Goal: Transaction & Acquisition: Subscribe to service/newsletter

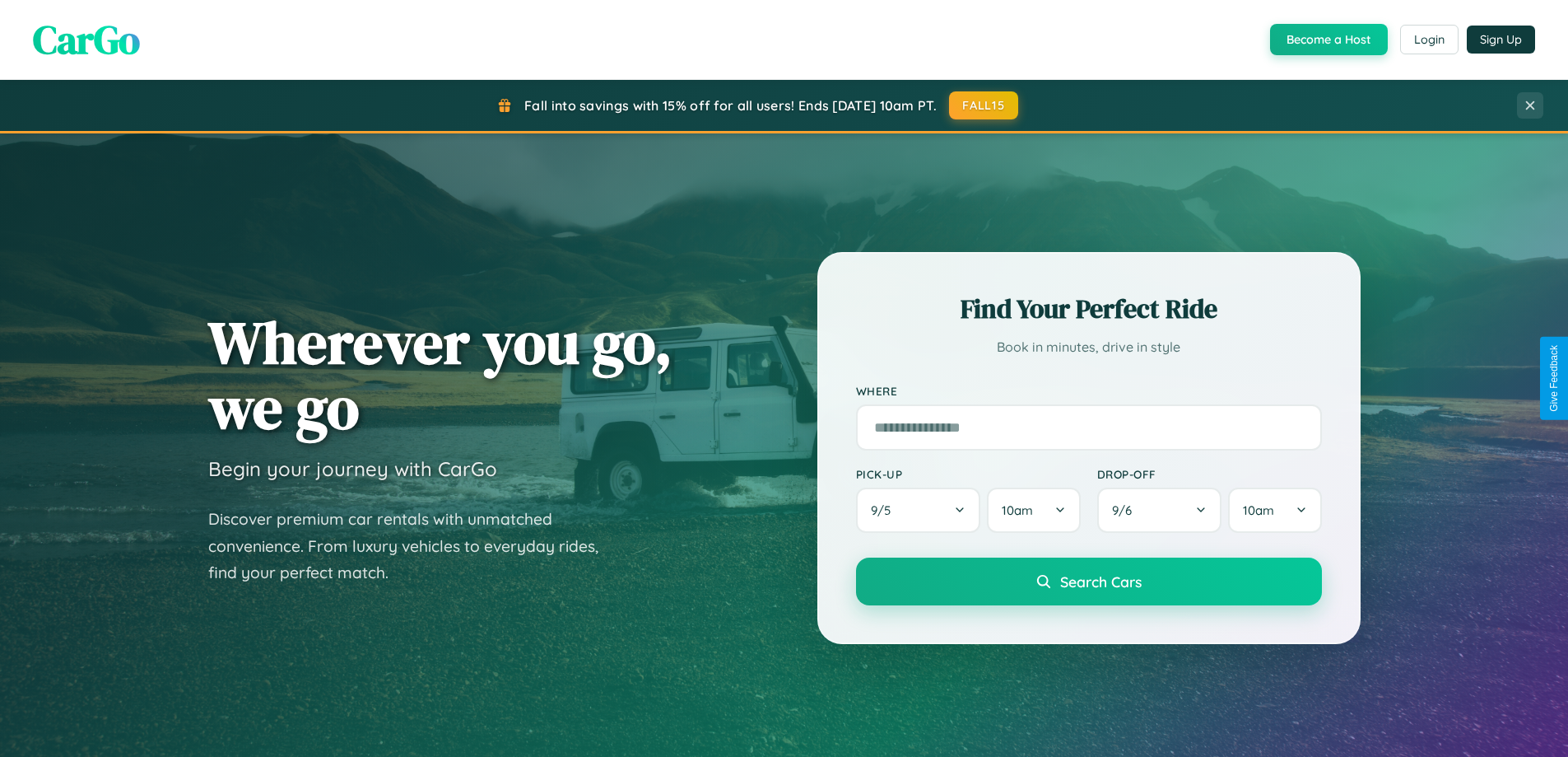
scroll to position [1133, 0]
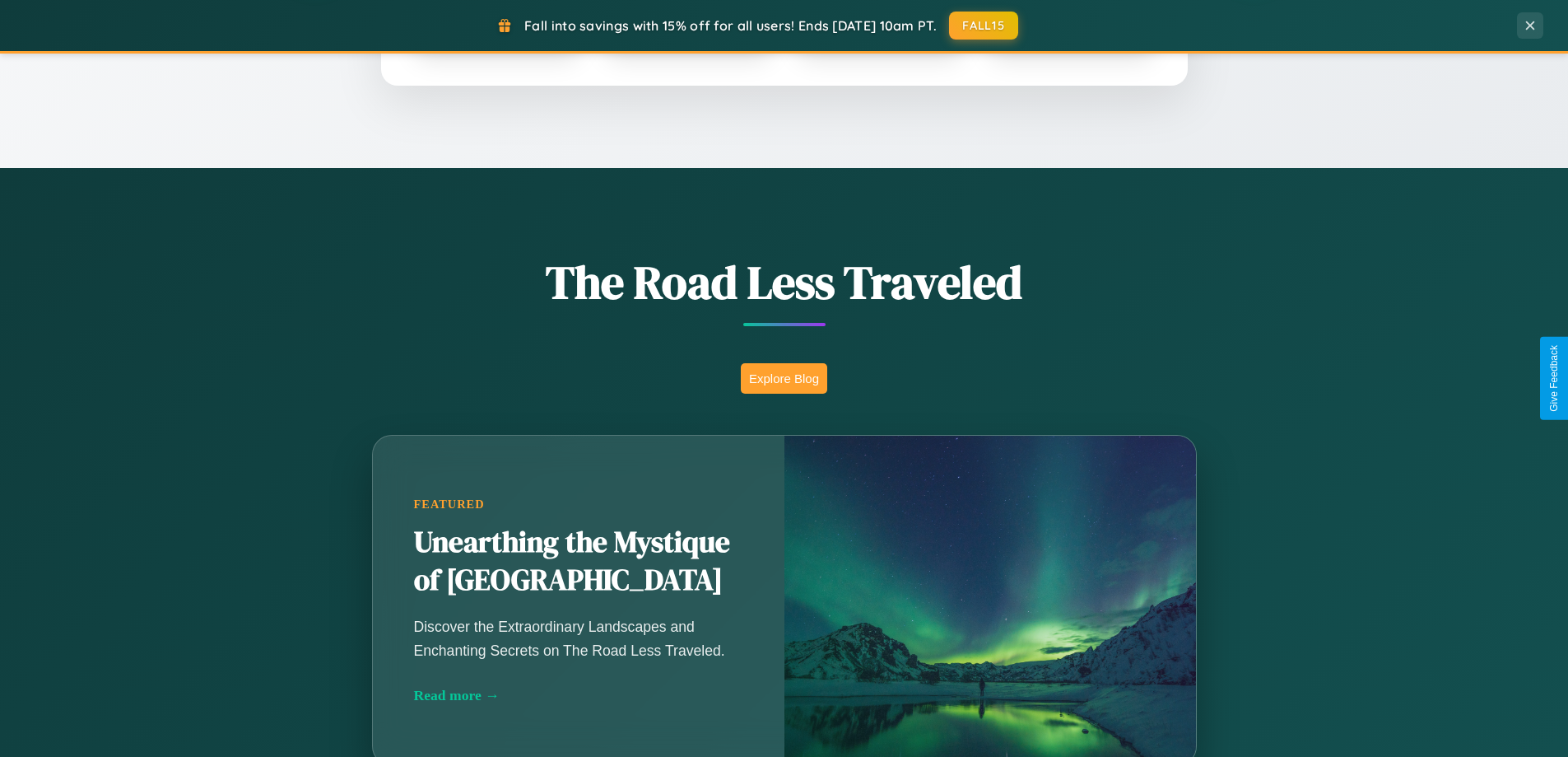
click at [784, 378] on button "Explore Blog" at bounding box center [784, 378] width 86 height 31
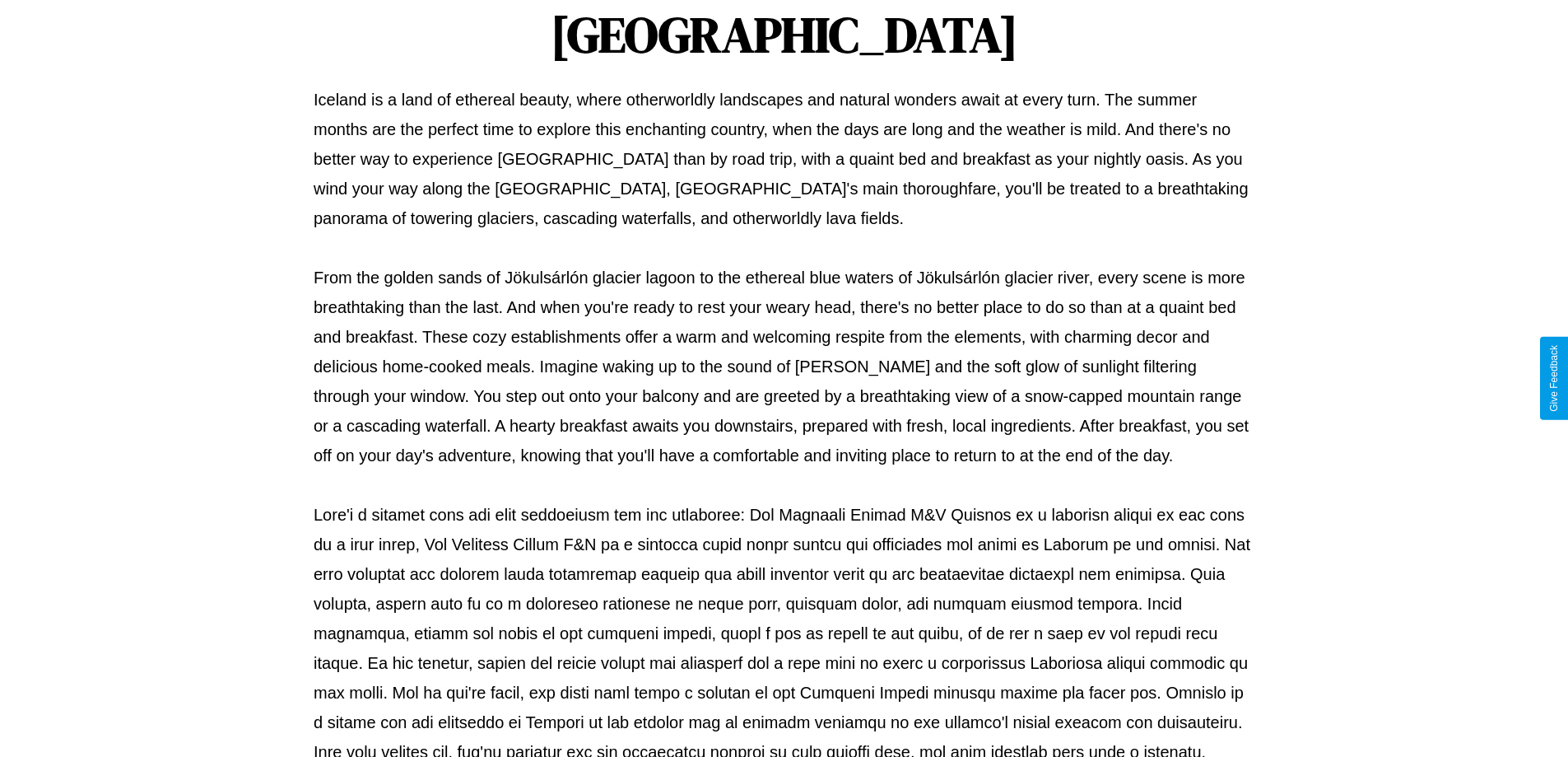
scroll to position [533, 0]
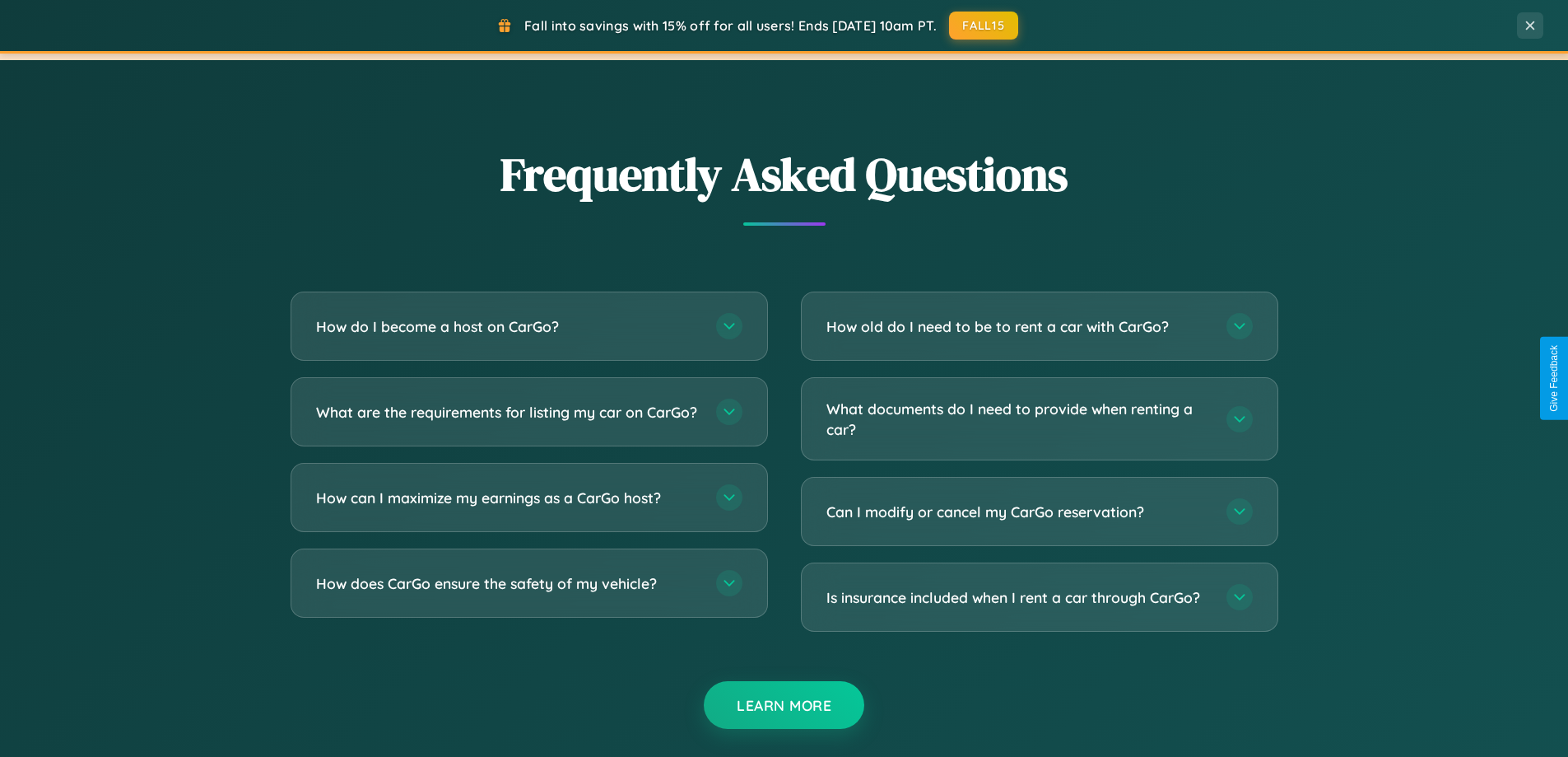
scroll to position [3169, 0]
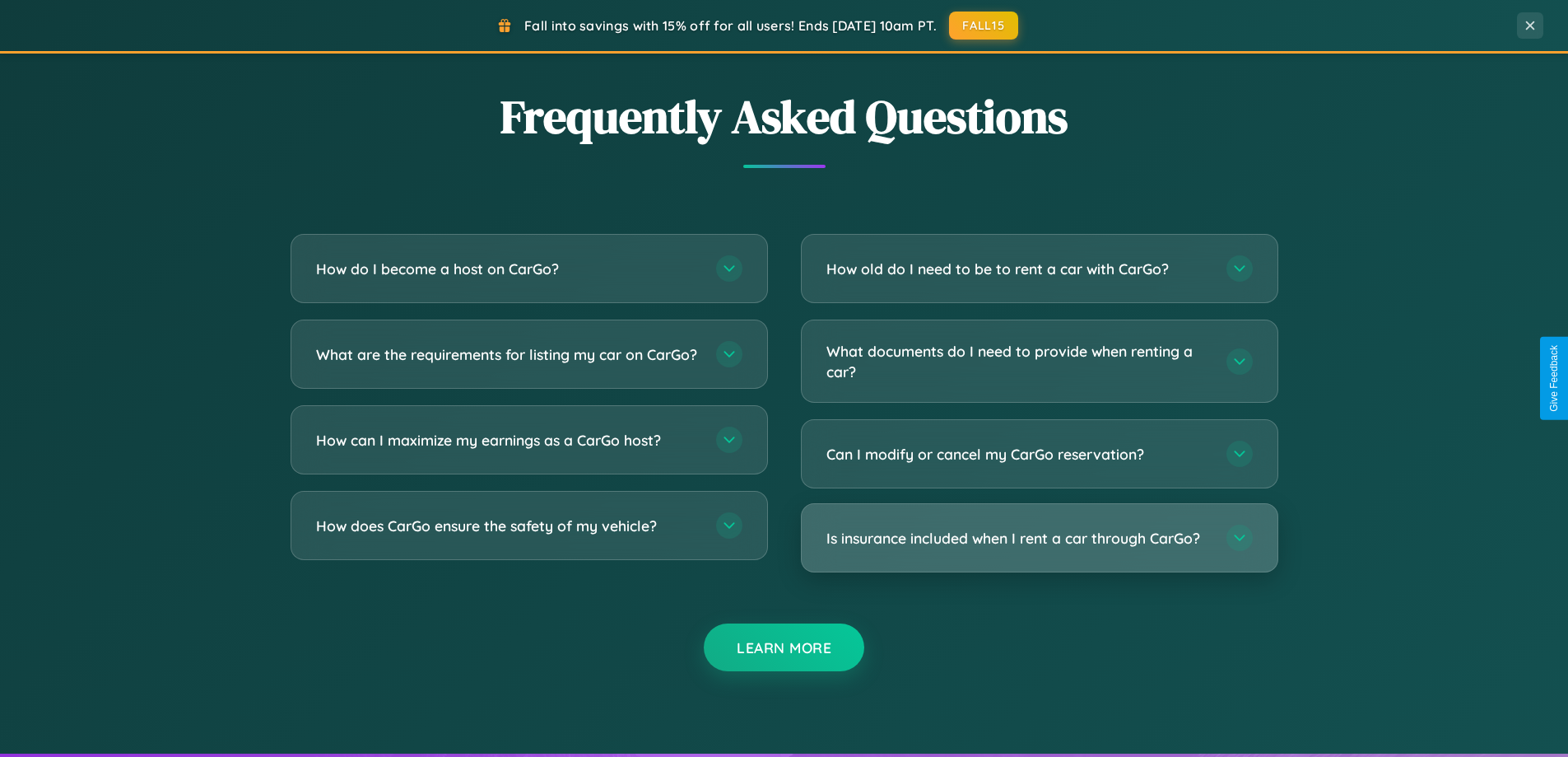
click at [1039, 538] on h3 "Is insurance included when I rent a car through CarGo?" at bounding box center [1018, 538] width 384 height 20
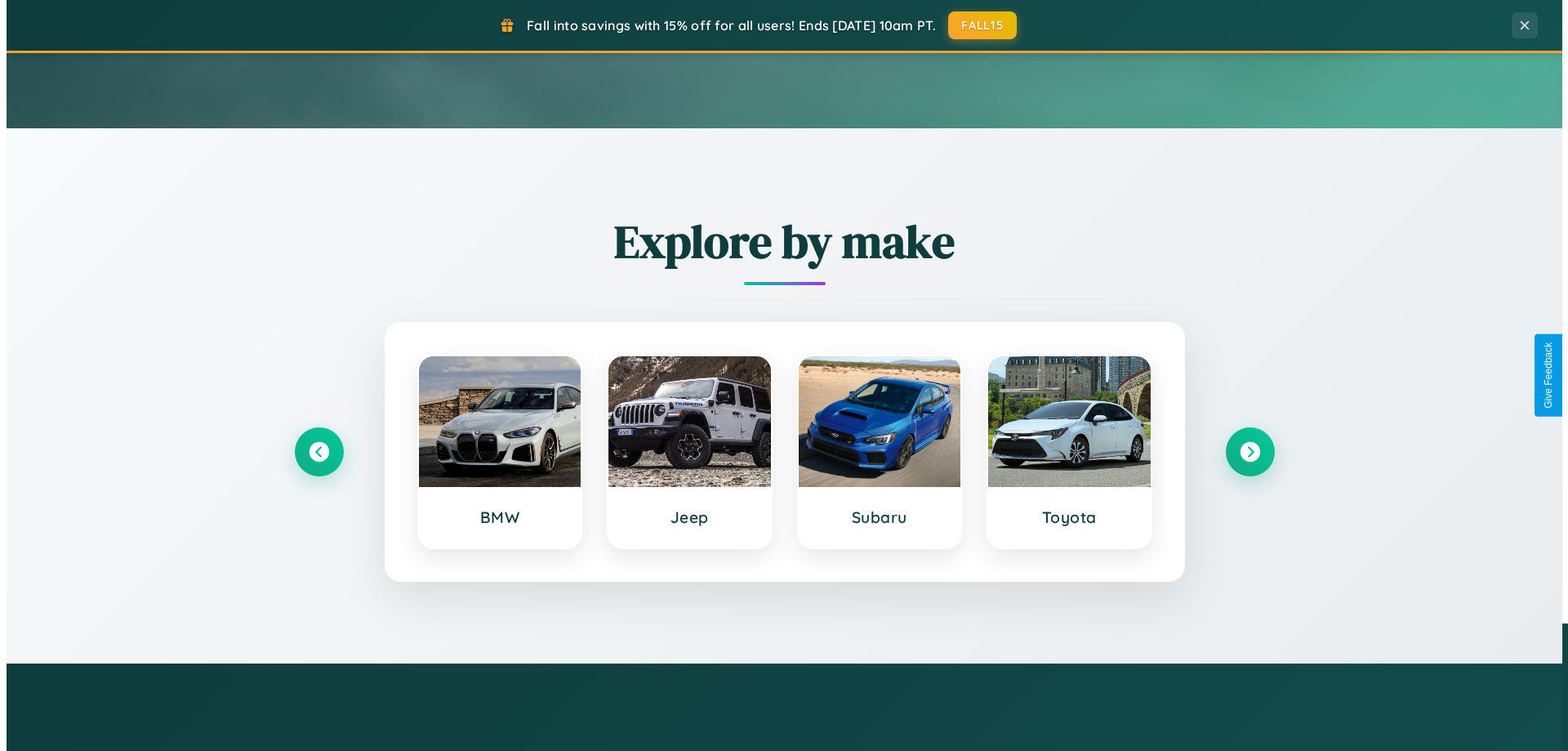
scroll to position [0, 0]
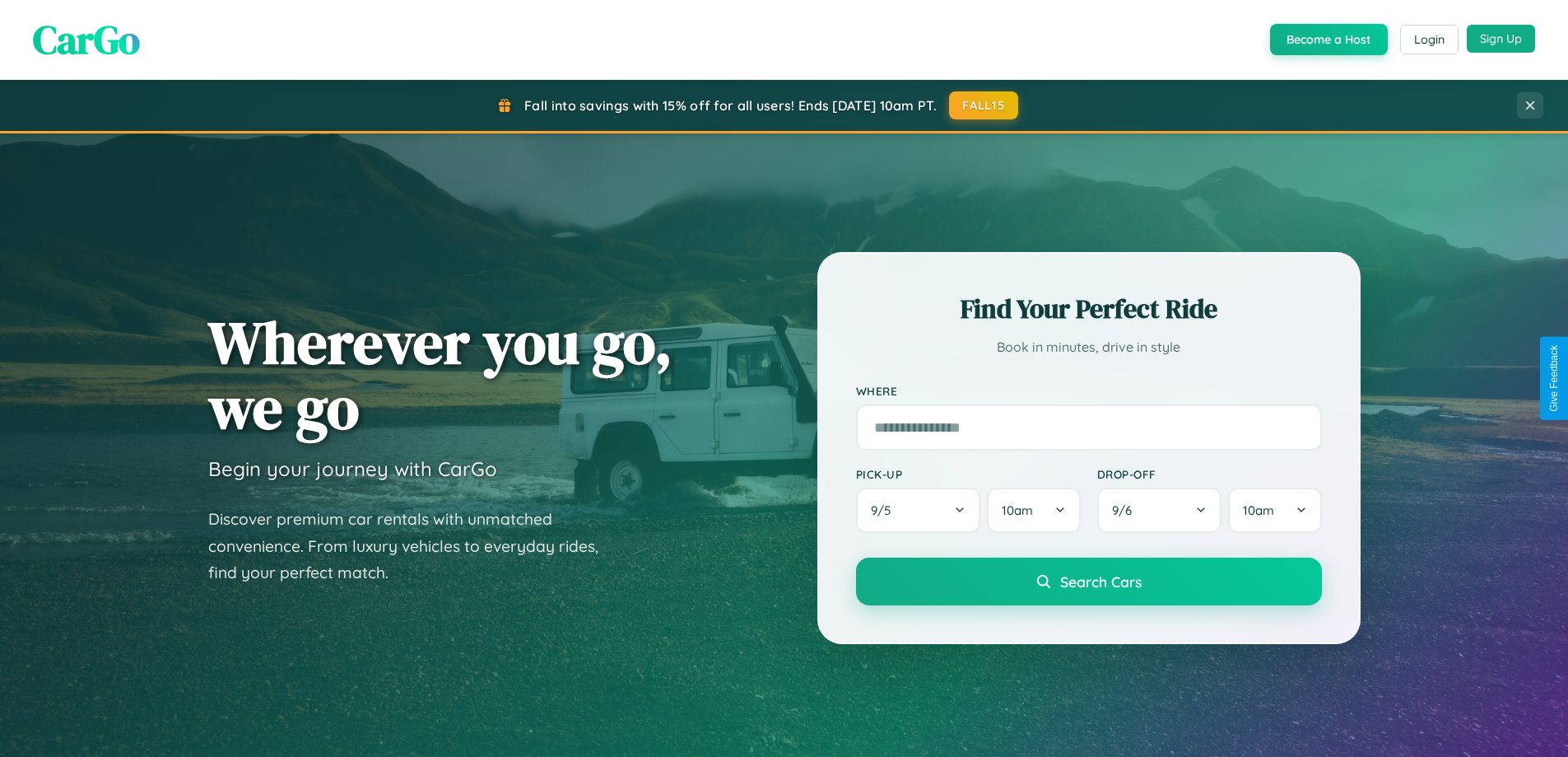
click at [1500, 39] on button "Sign Up" at bounding box center [1501, 39] width 68 height 28
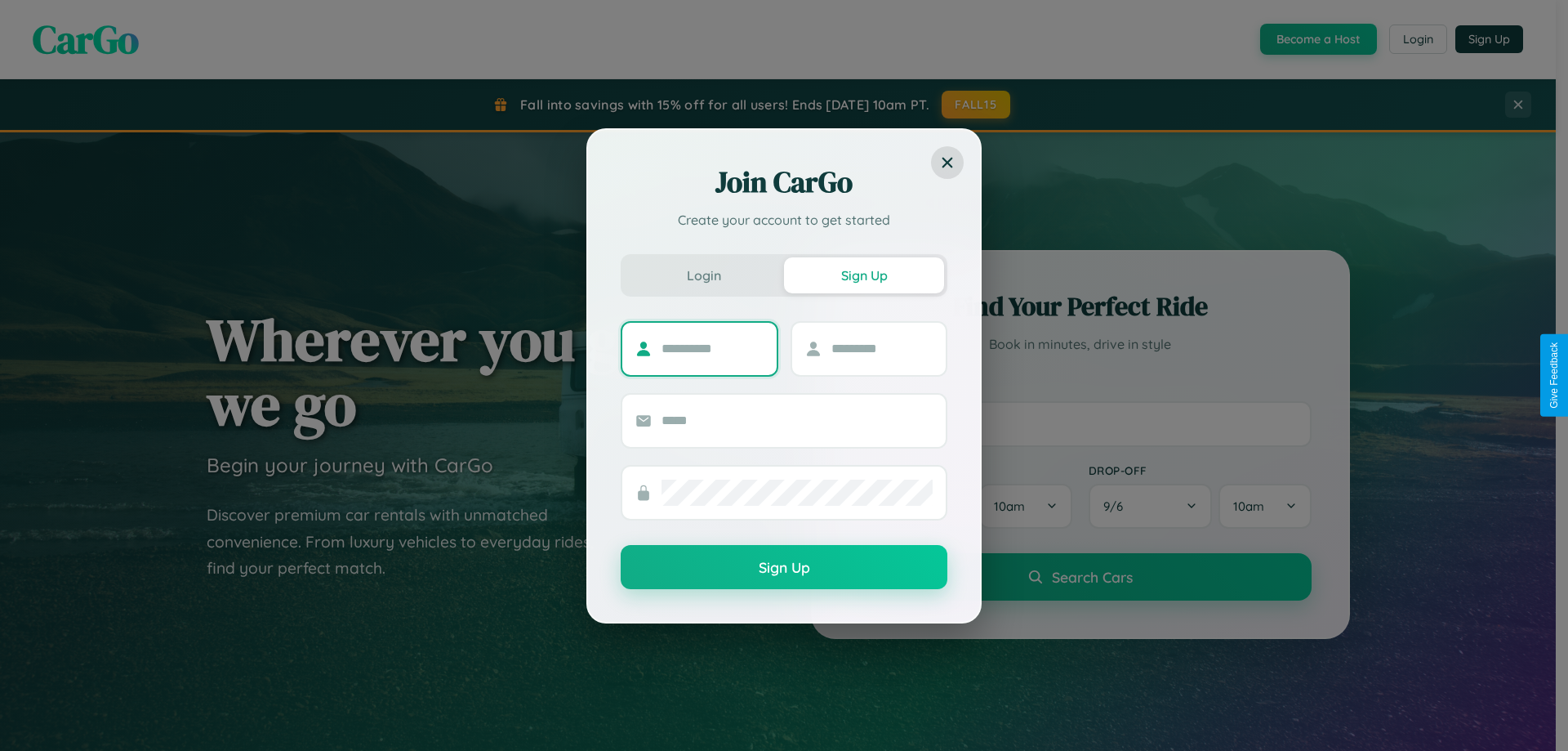
click at [712, 348] on input "text" at bounding box center [712, 349] width 102 height 26
type input "********"
click at [881, 348] on input "text" at bounding box center [882, 349] width 102 height 26
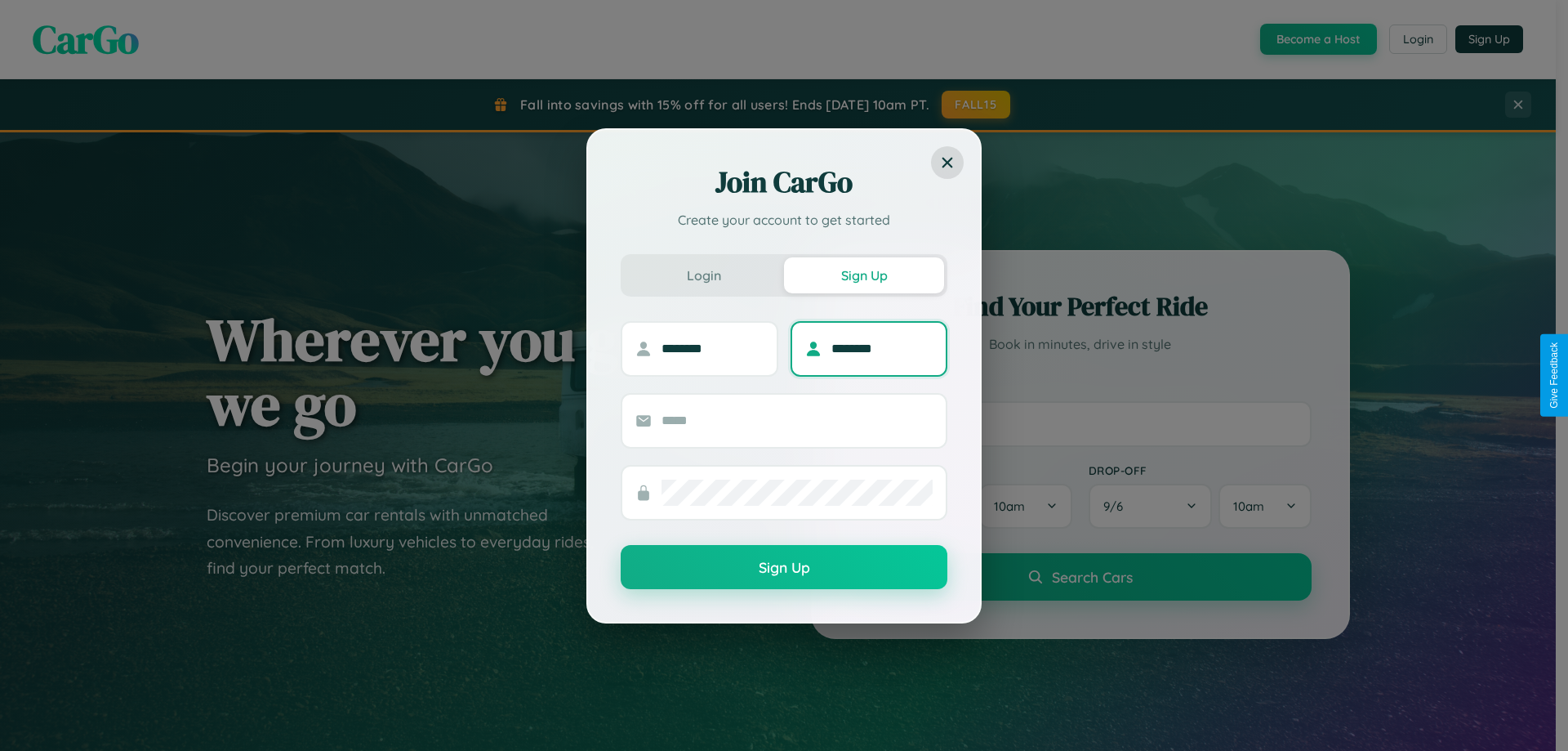
type input "********"
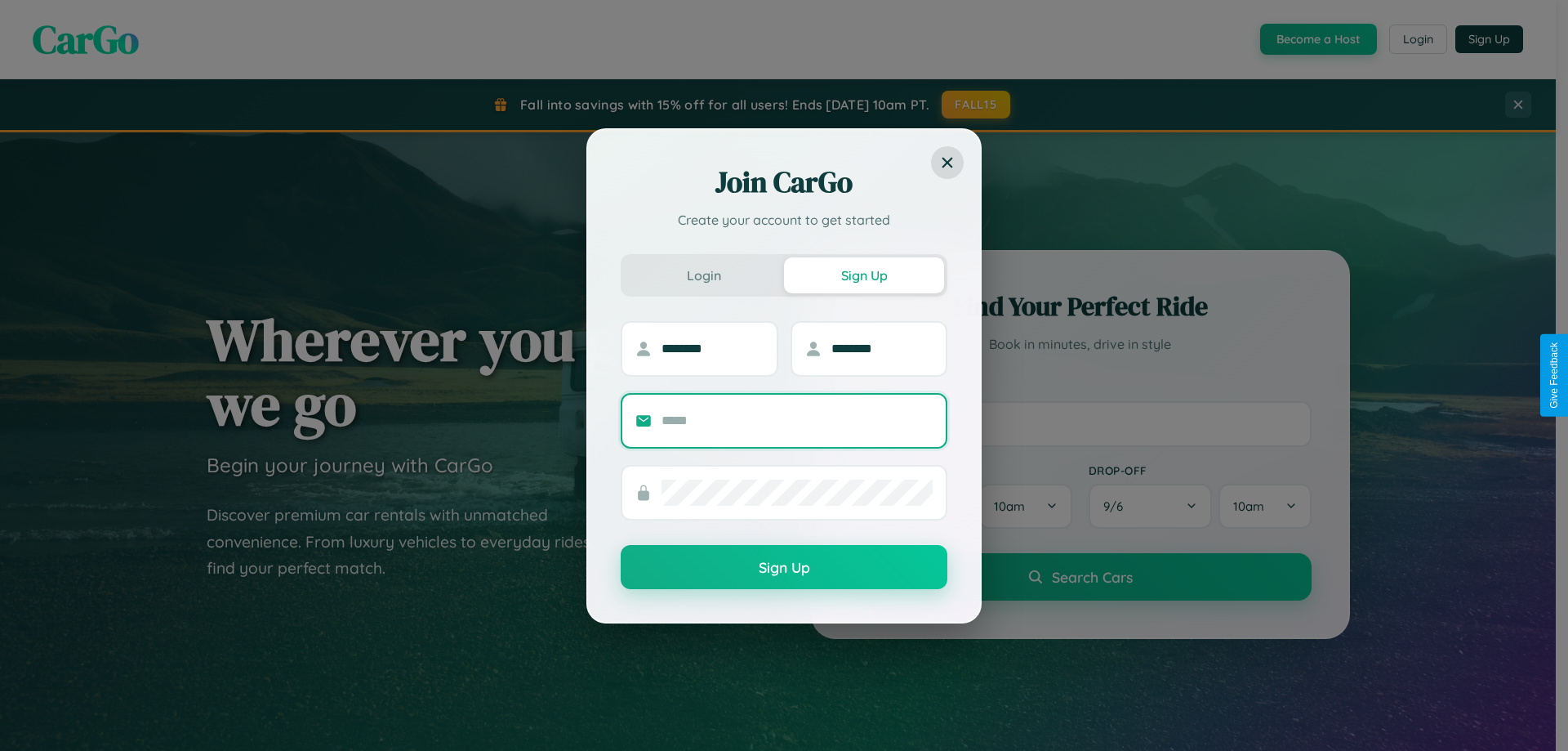
click at [797, 420] on input "text" at bounding box center [797, 420] width 271 height 26
type input "**********"
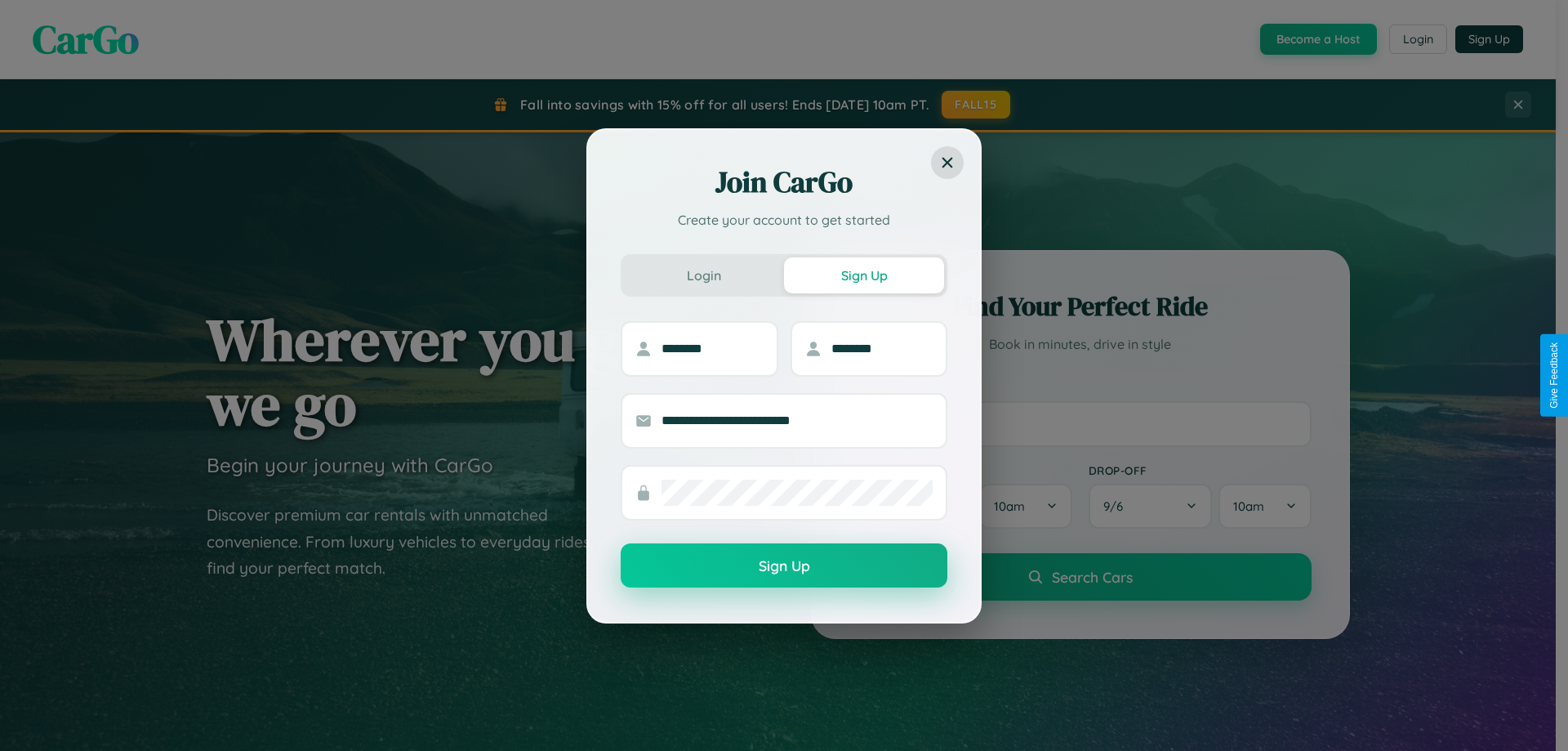
click at [784, 566] on button "Sign Up" at bounding box center [784, 566] width 327 height 44
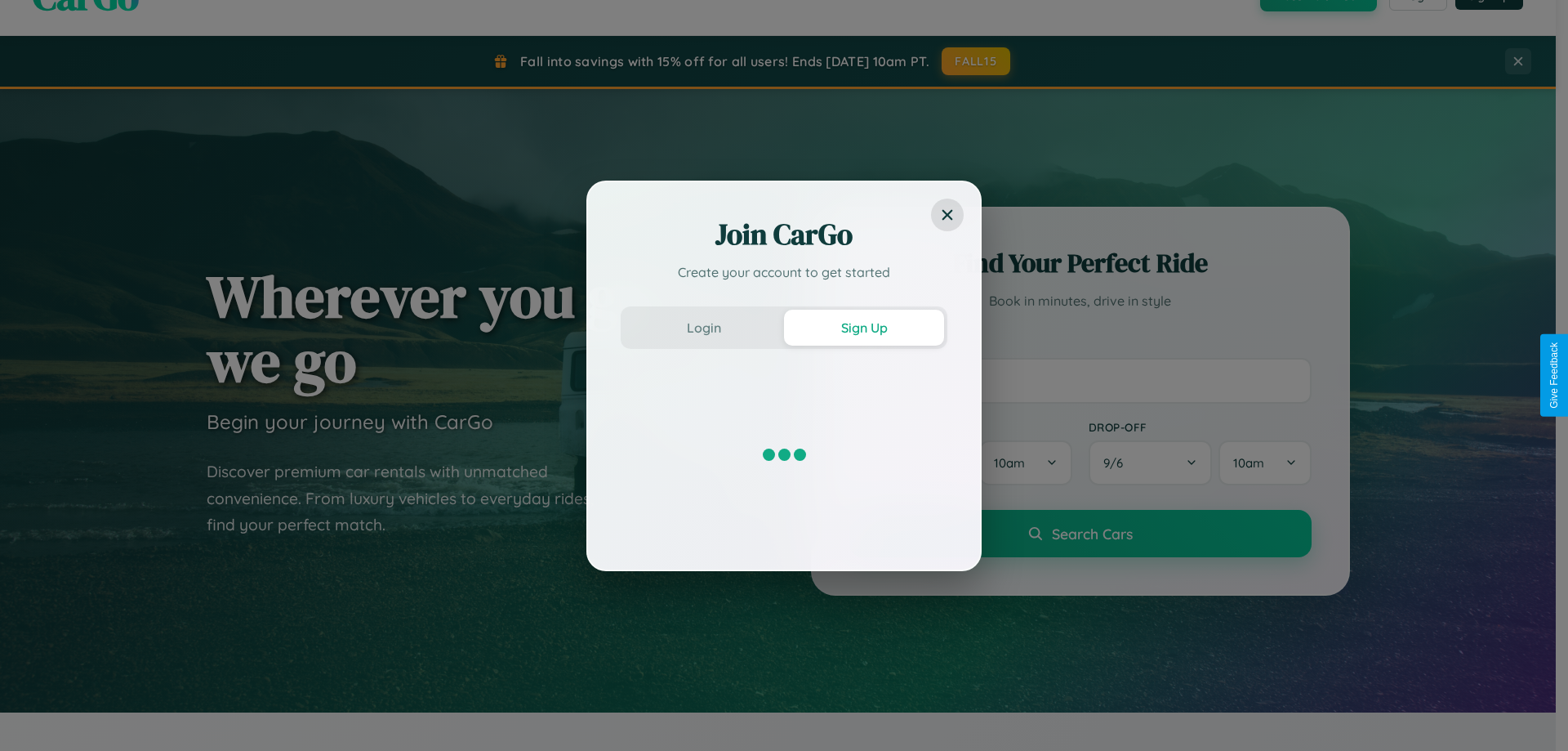
scroll to position [48, 0]
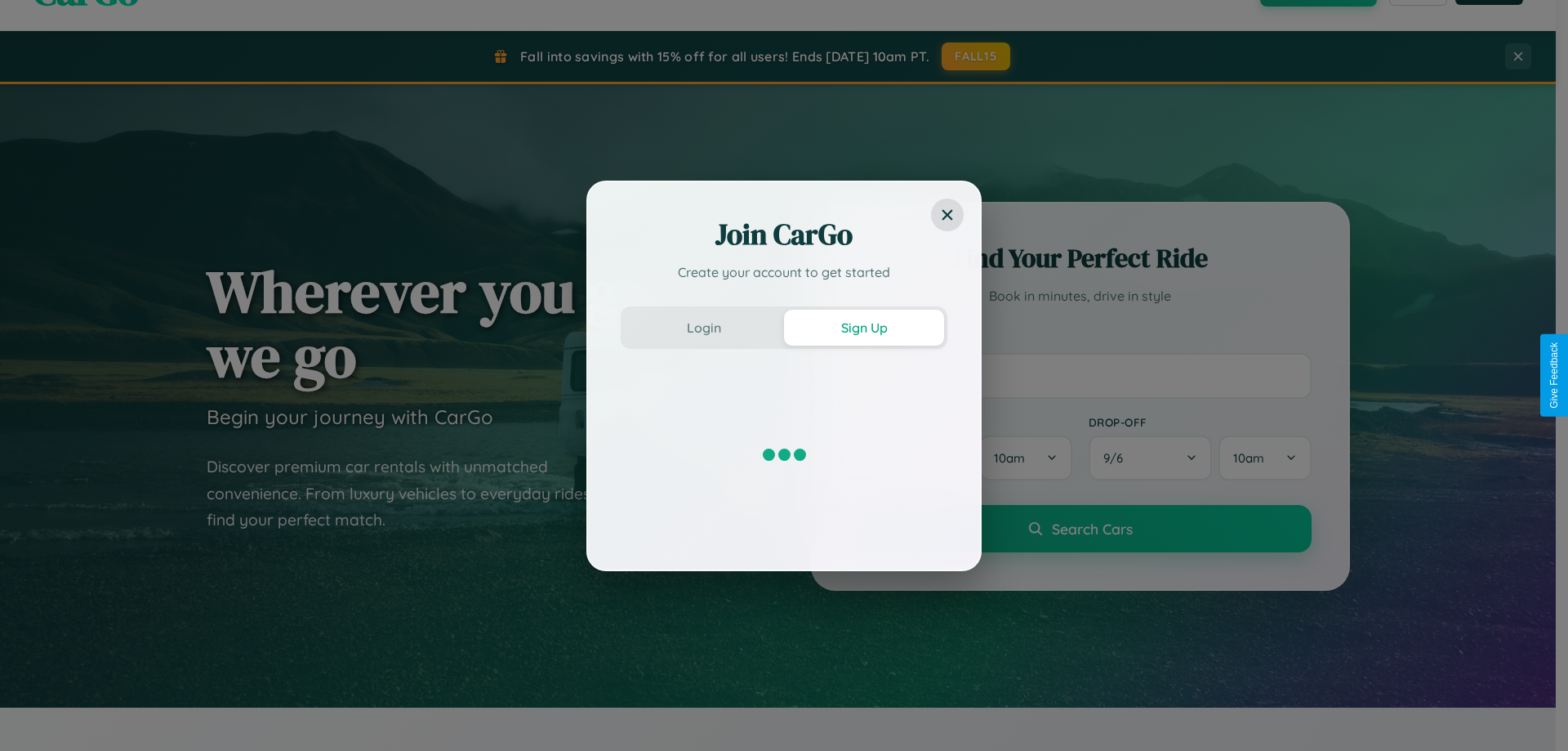
click at [1080, 375] on div "Join CarGo Create your account to get started Login Sign Up" at bounding box center [784, 376] width 1568 height 751
